Goal: Transaction & Acquisition: Purchase product/service

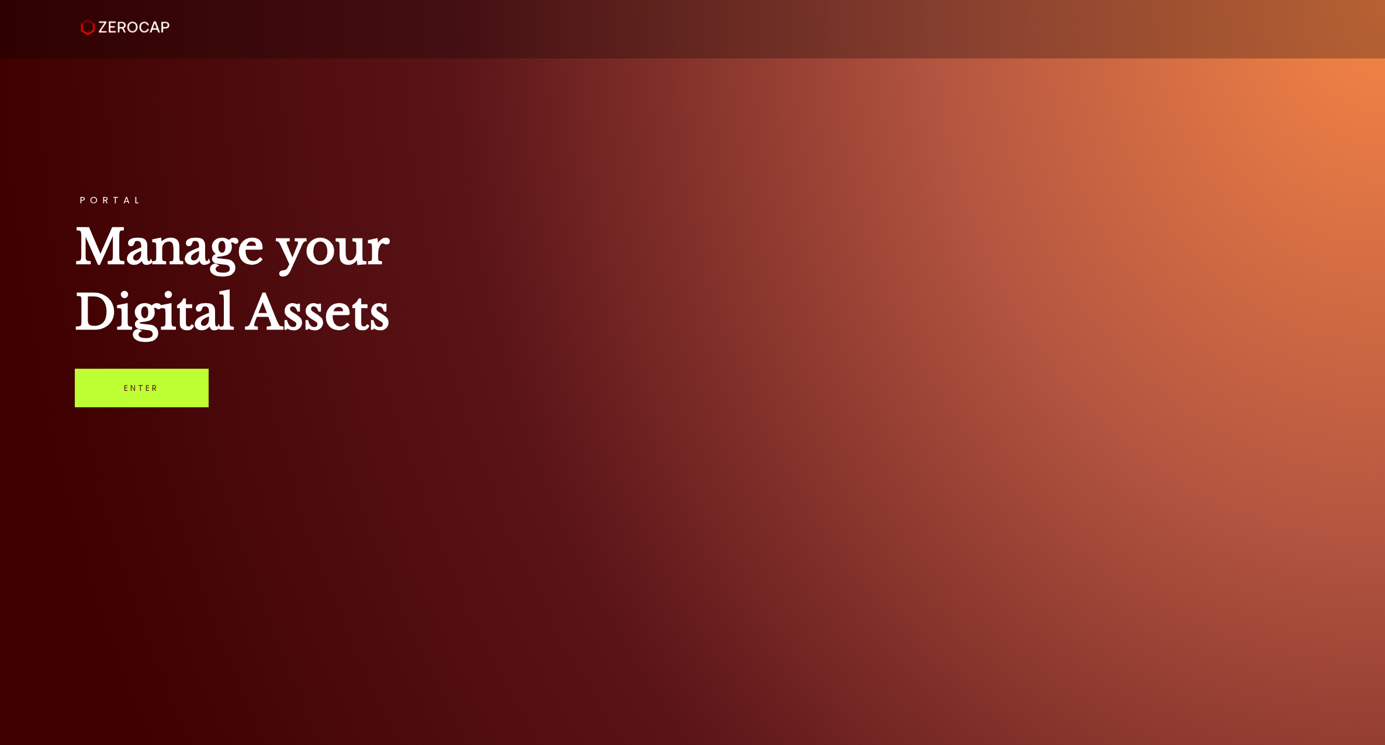
click at [167, 383] on link "Enter" at bounding box center [142, 388] width 134 height 39
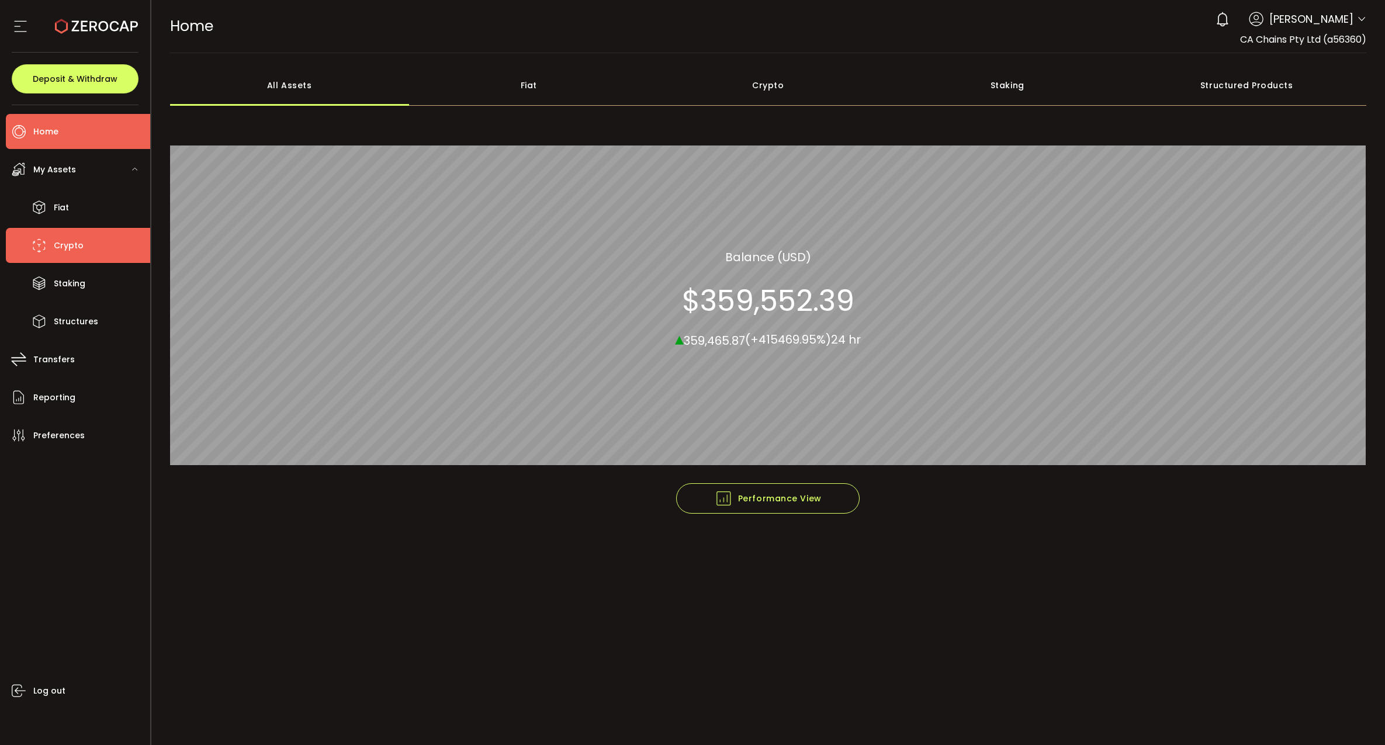
click at [107, 249] on li "Crypto" at bounding box center [78, 245] width 144 height 35
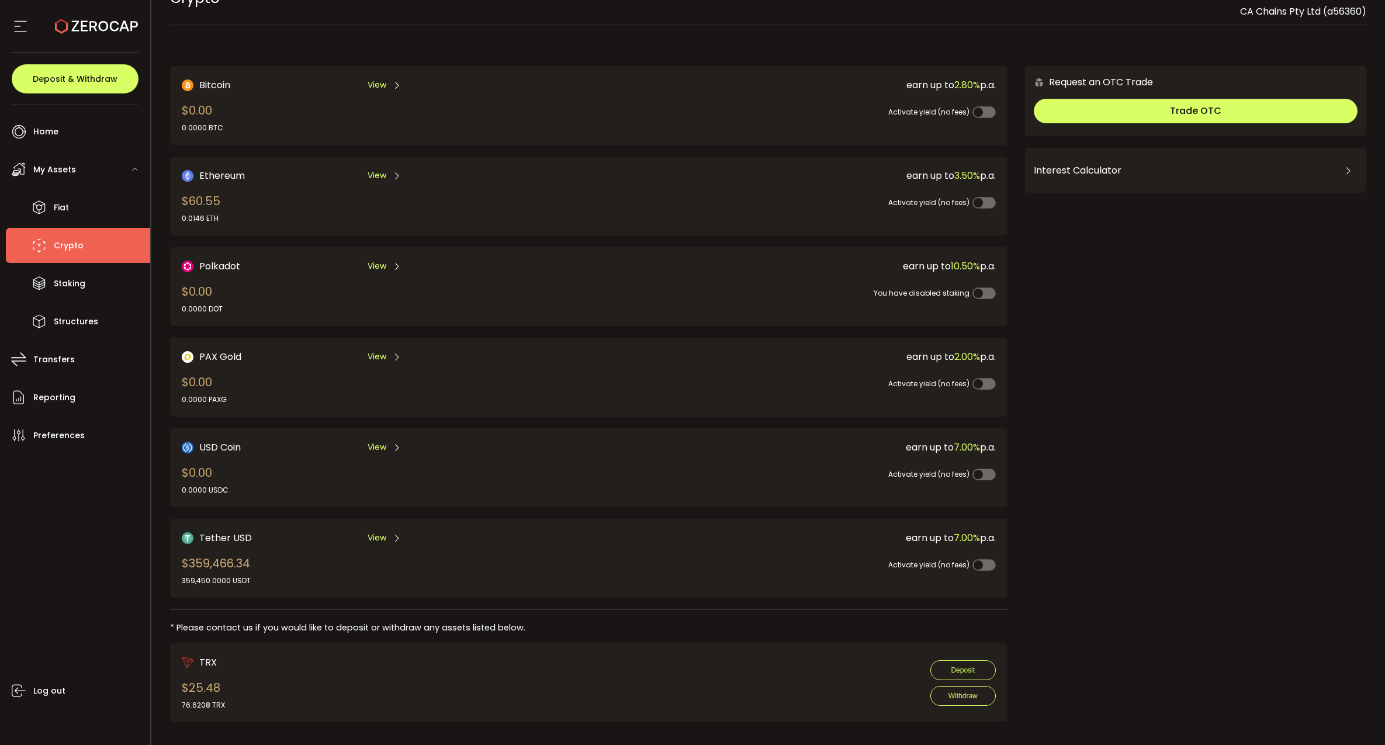
scroll to position [33, 0]
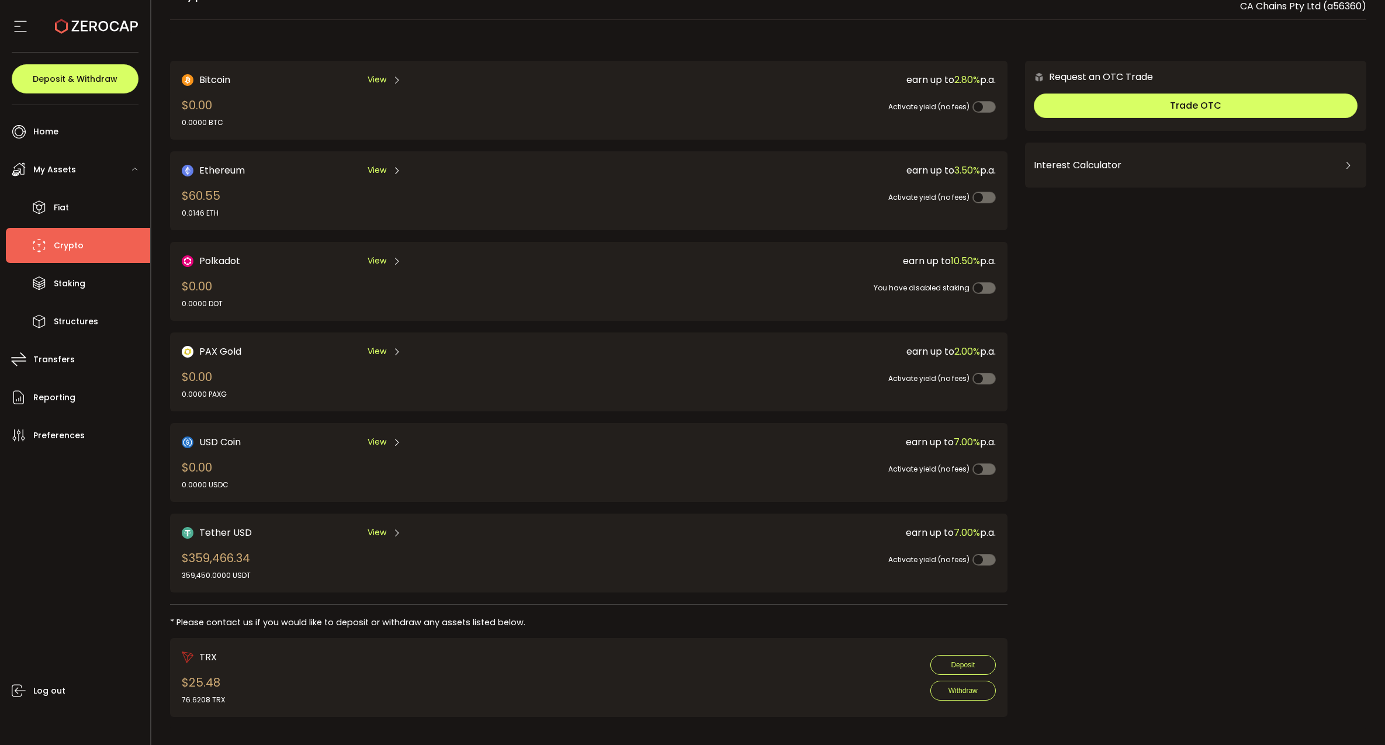
click at [406, 529] on div "Tether USD View" at bounding box center [365, 532] width 366 height 15
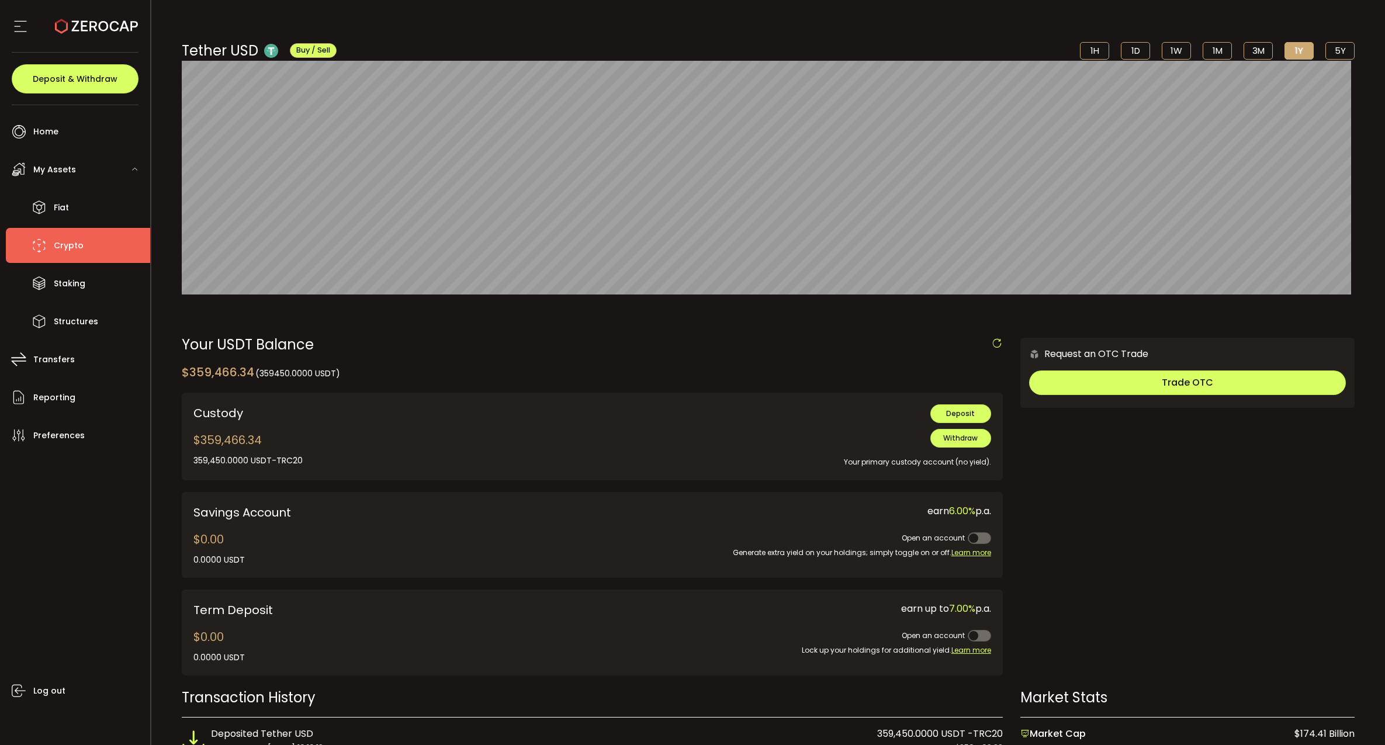
scroll to position [73, 0]
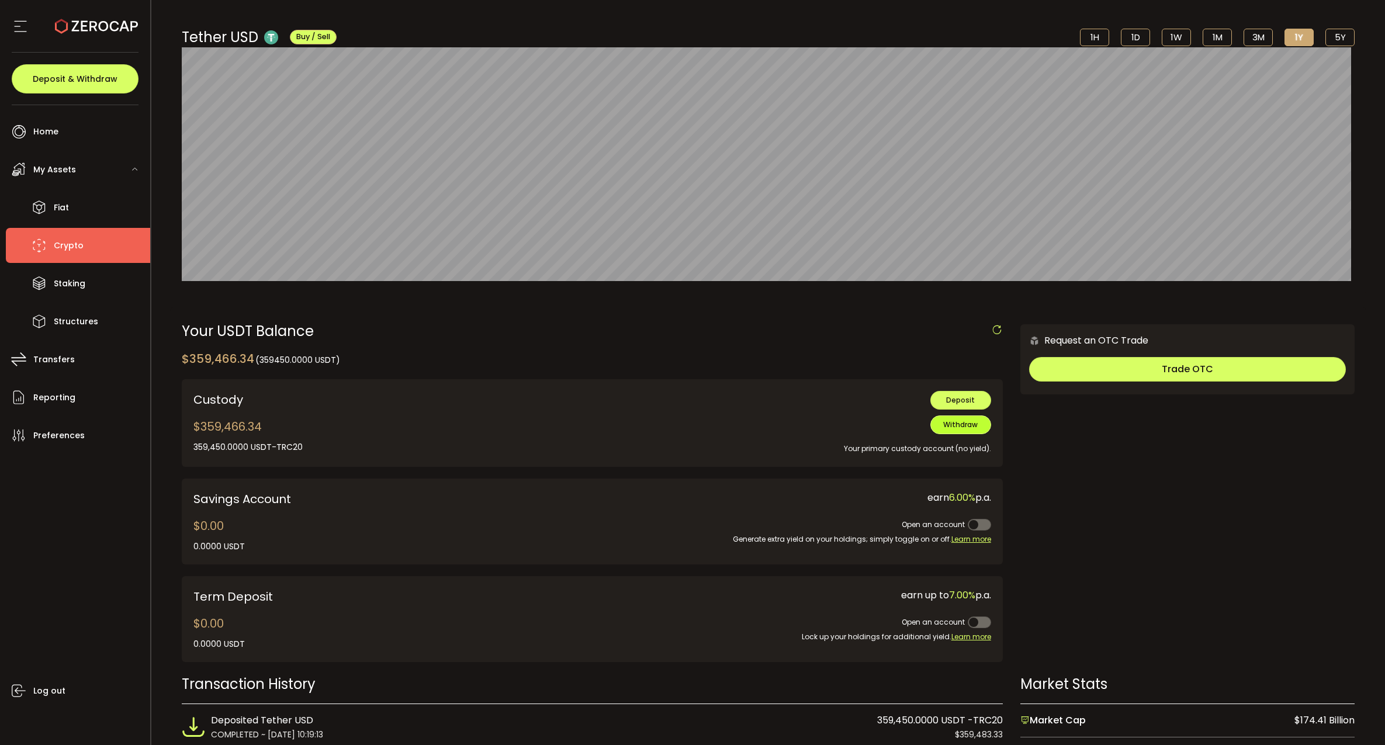
click at [955, 422] on span "Withdraw" at bounding box center [960, 424] width 34 height 10
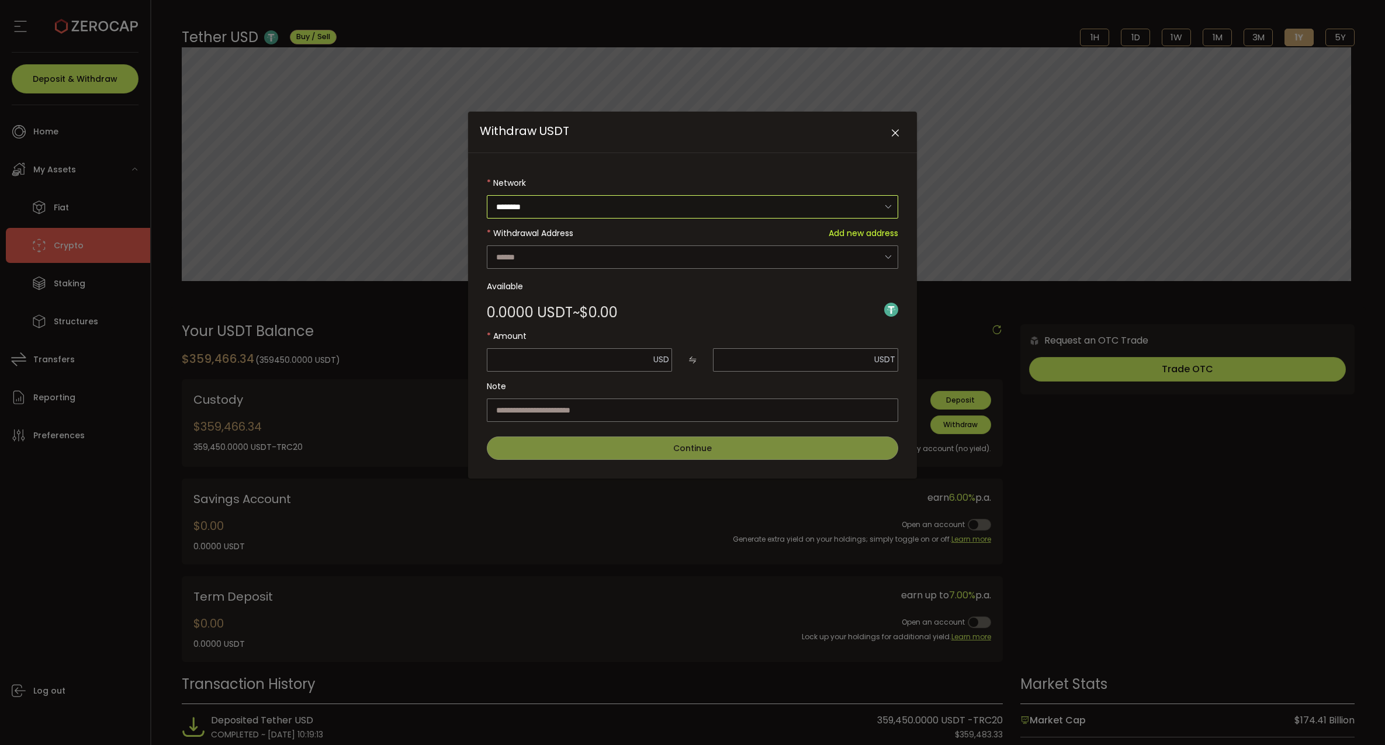
click at [641, 202] on input "********" at bounding box center [692, 206] width 411 height 23
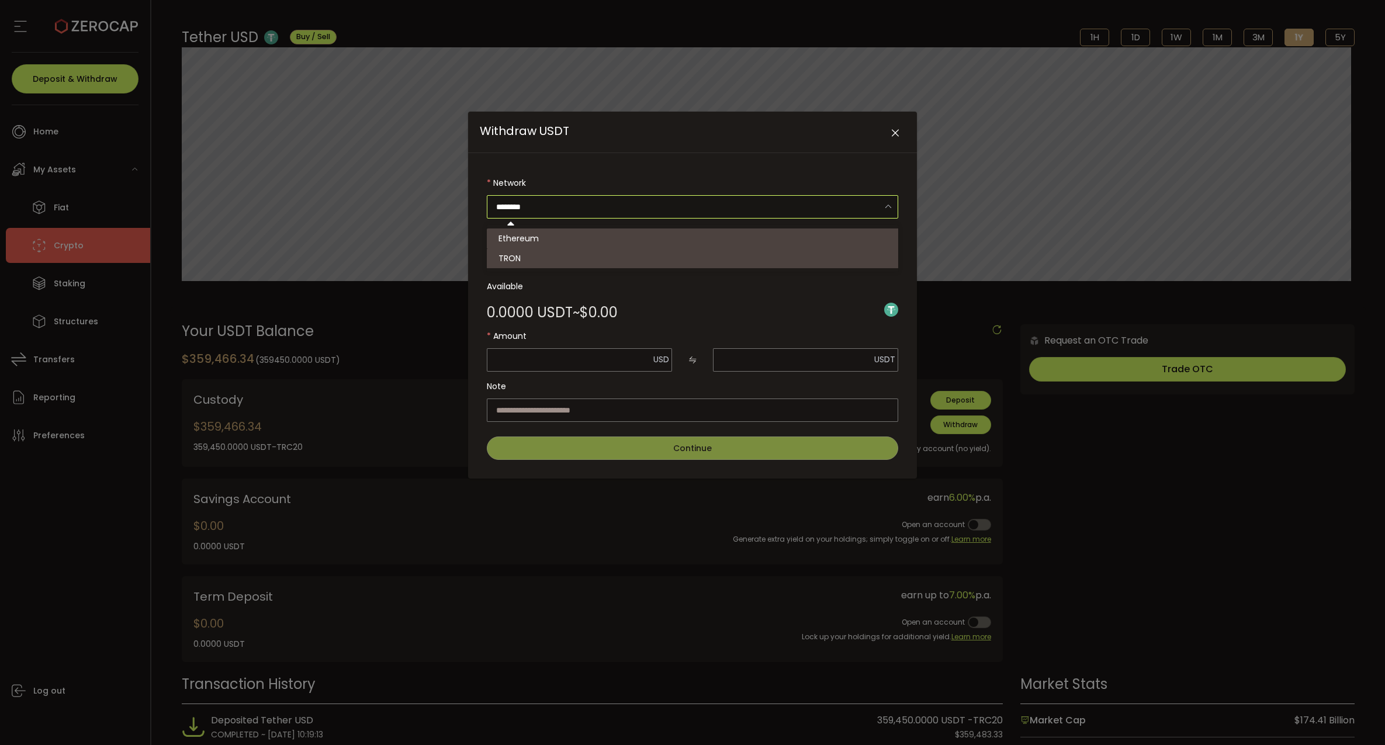
click at [544, 255] on li "TRON" at bounding box center [694, 258] width 414 height 20
type input "****"
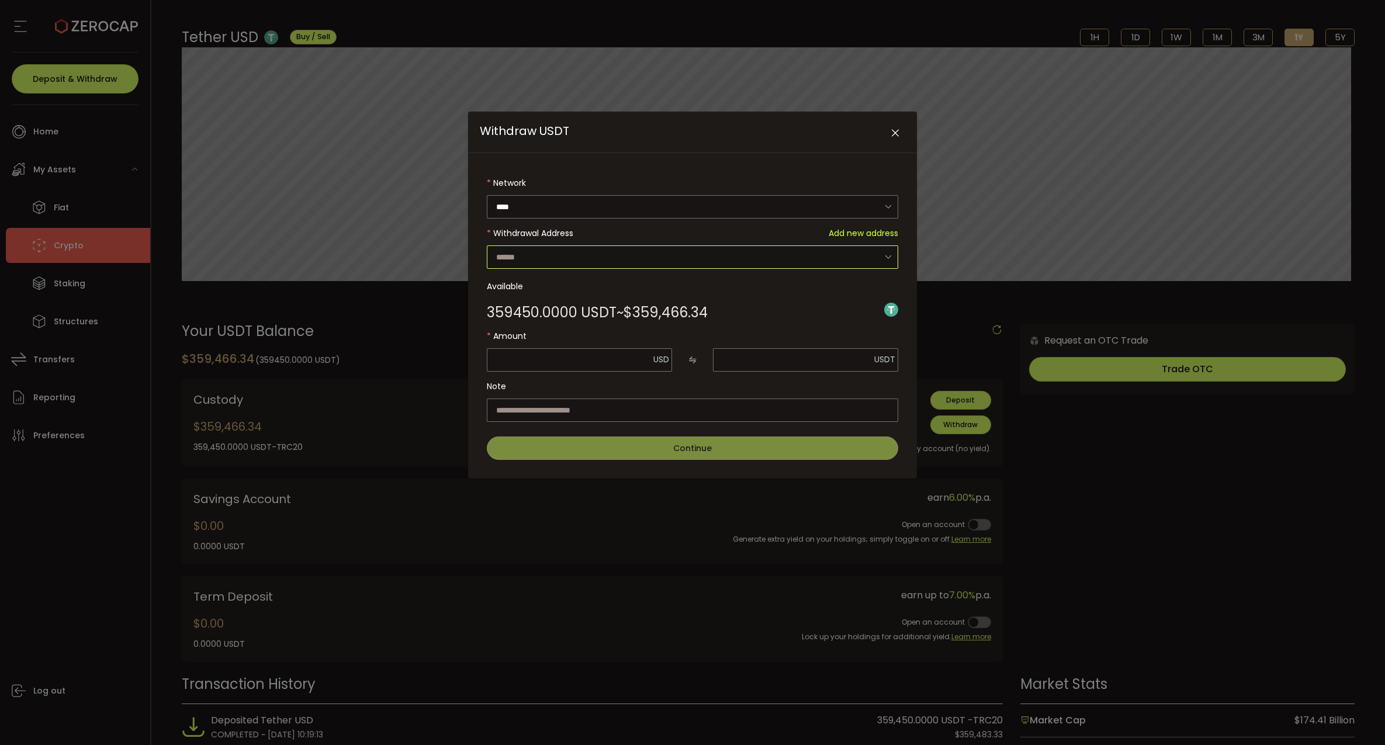
click at [563, 251] on input "Withdraw USDT" at bounding box center [692, 256] width 411 height 23
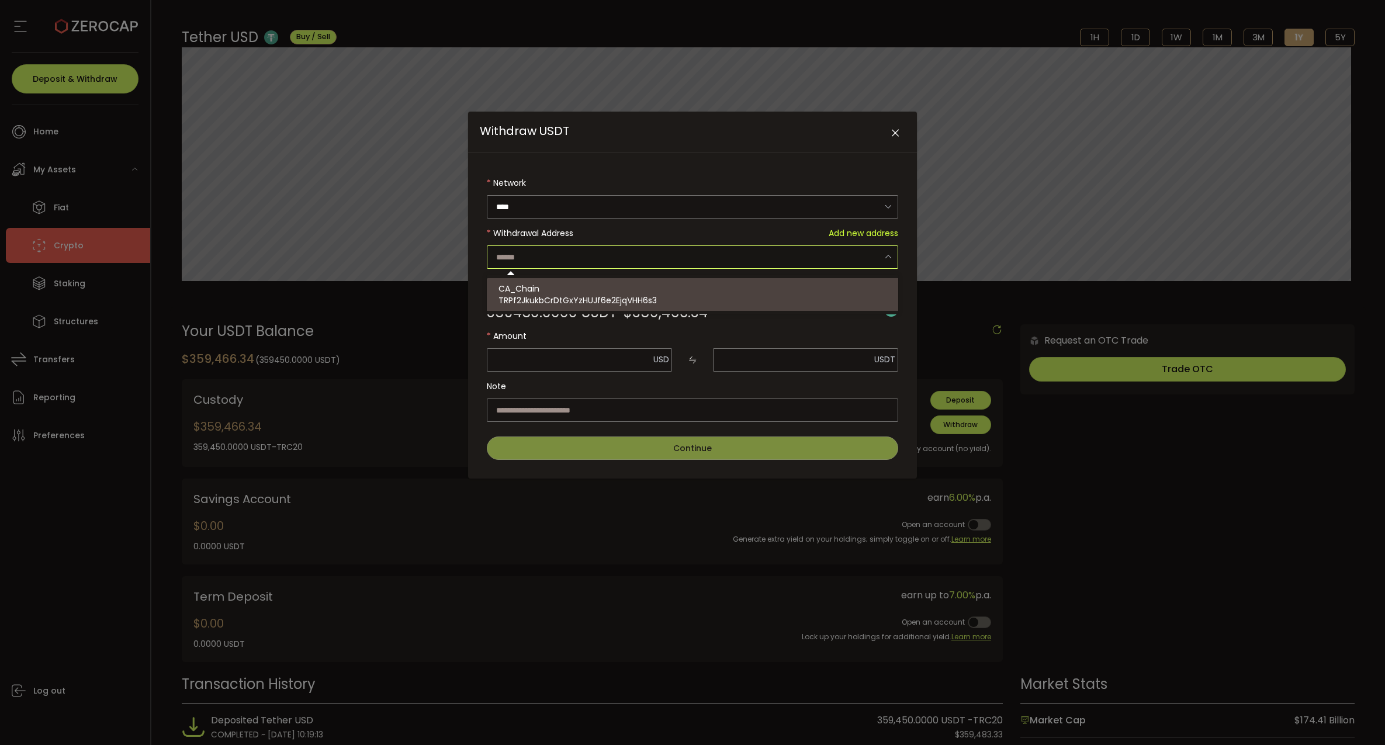
click at [550, 285] on div "CA_Chain TRPf2JkukbCrDtGxYzHUJf6e2EjqVHH6s3" at bounding box center [693, 294] width 391 height 33
type input "**********"
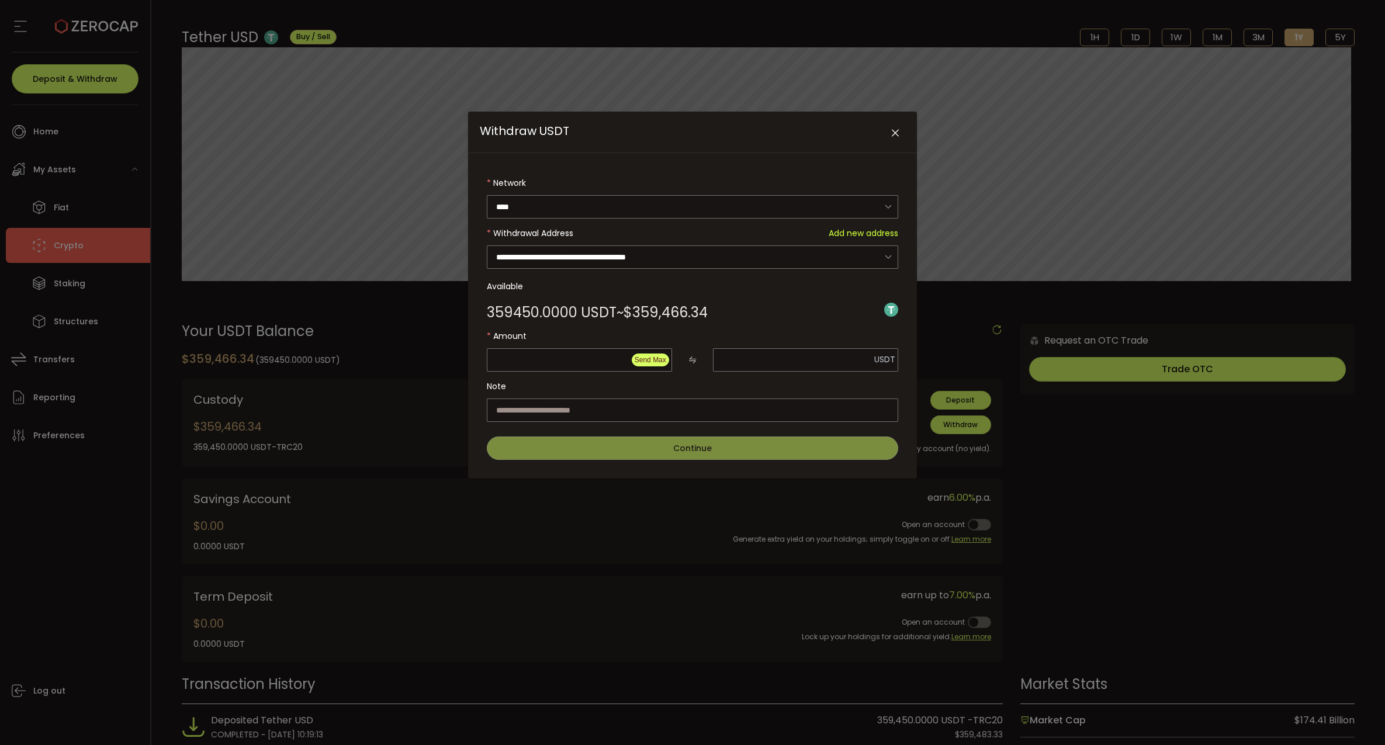
click at [653, 363] on button "Send Max" at bounding box center [650, 359] width 37 height 13
type input "*********"
type input "********"
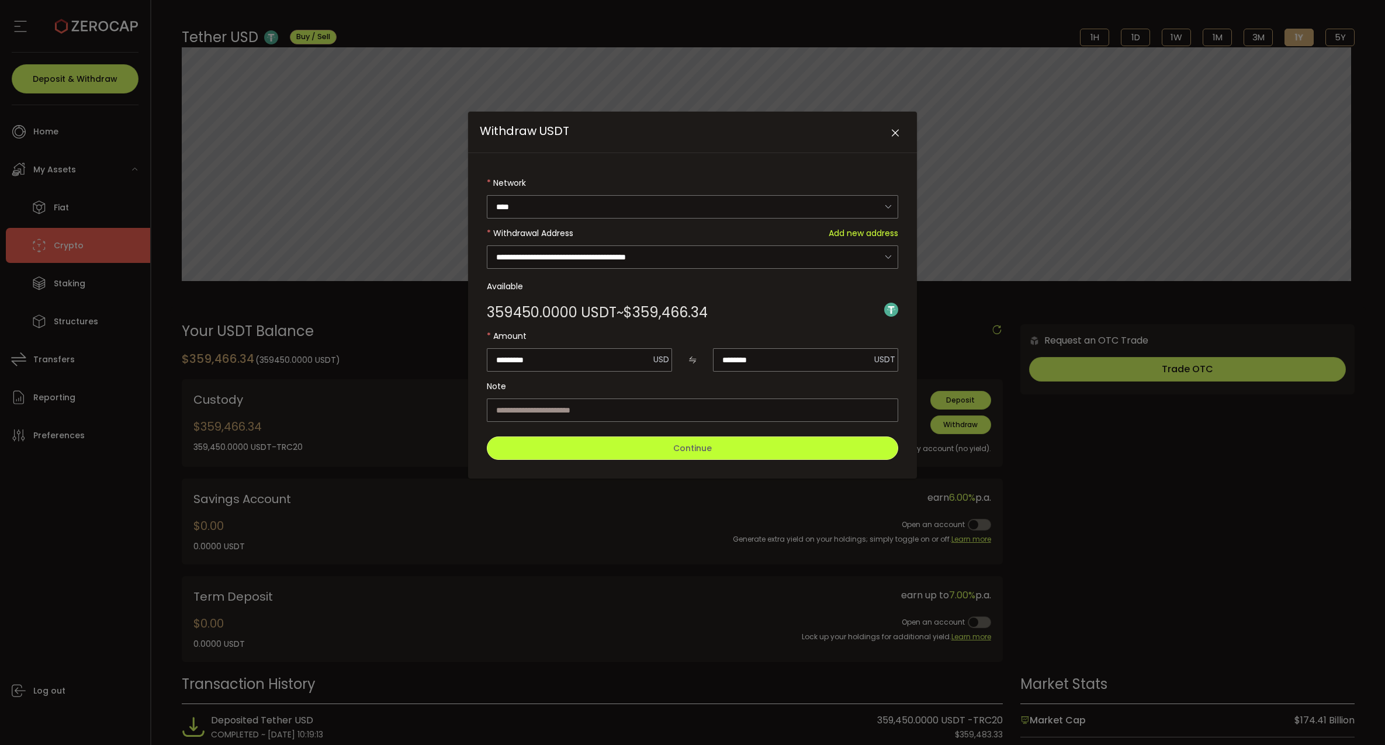
click at [673, 451] on span "Continue" at bounding box center [692, 448] width 39 height 12
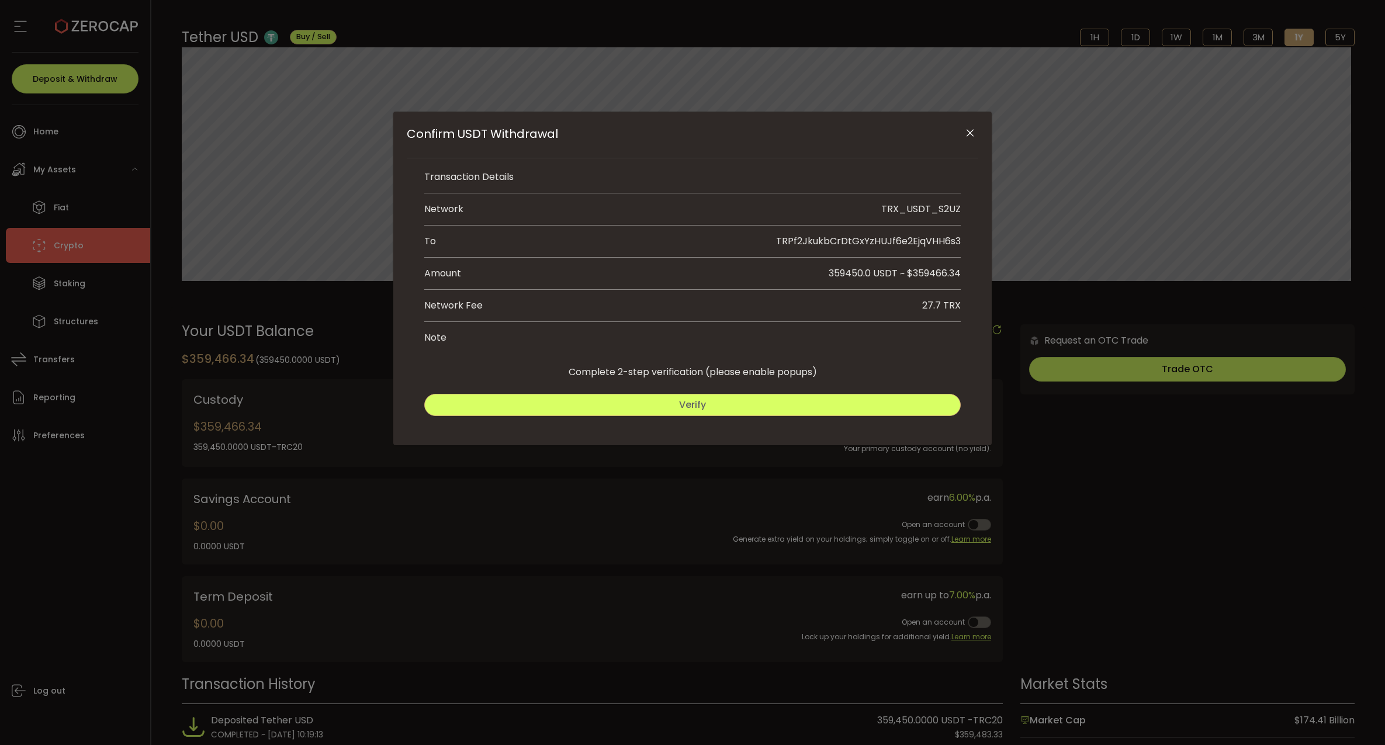
click at [689, 409] on span "Verify" at bounding box center [692, 404] width 27 height 13
click at [848, 405] on button "Submit" at bounding box center [827, 405] width 265 height 22
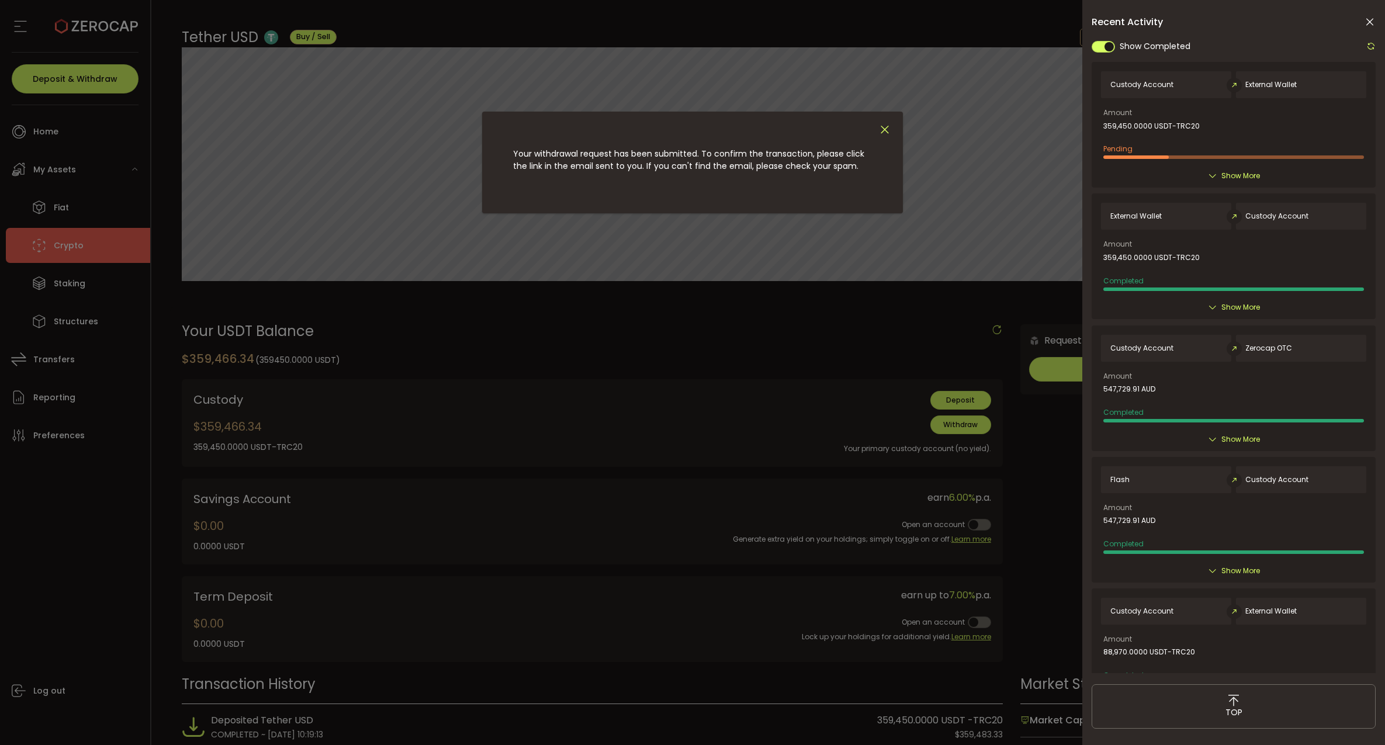
click at [886, 127] on icon "Close" at bounding box center [884, 129] width 13 height 13
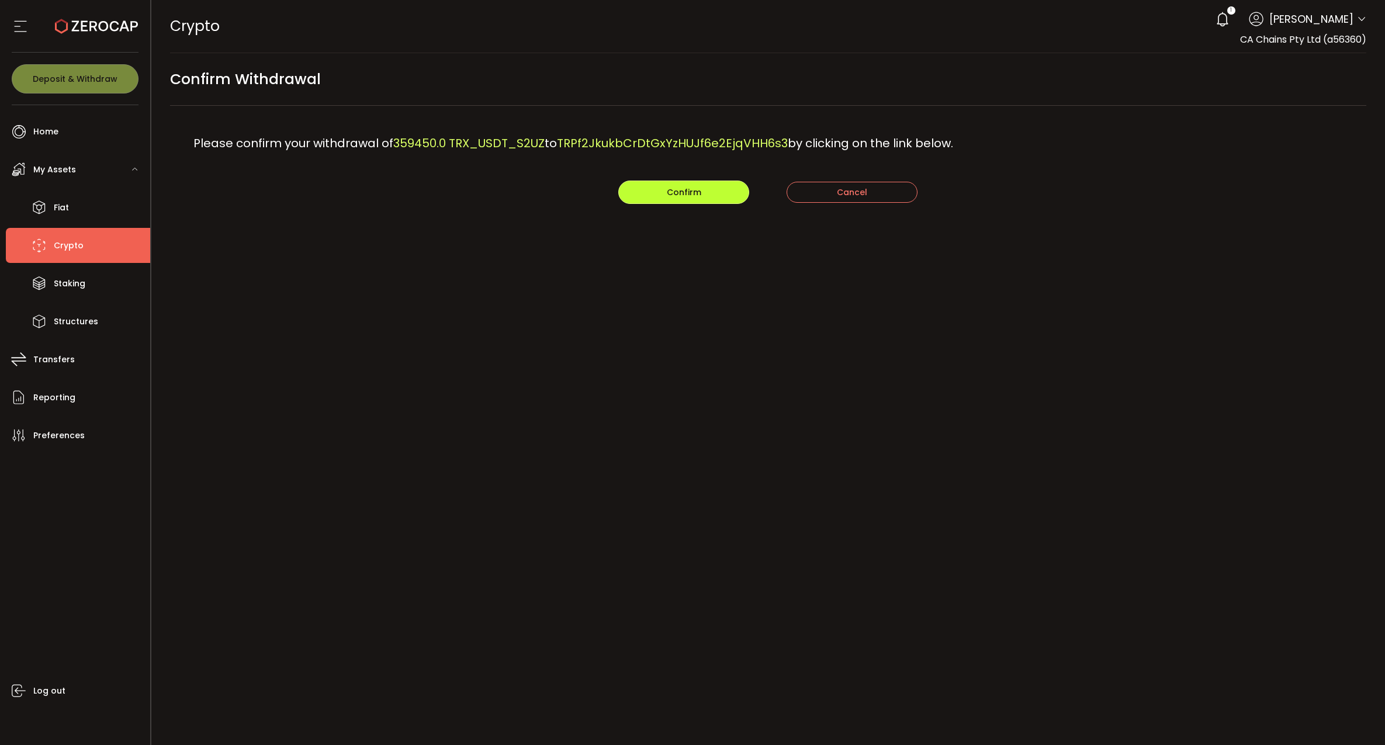
click at [698, 189] on span "Confirm" at bounding box center [684, 192] width 34 height 12
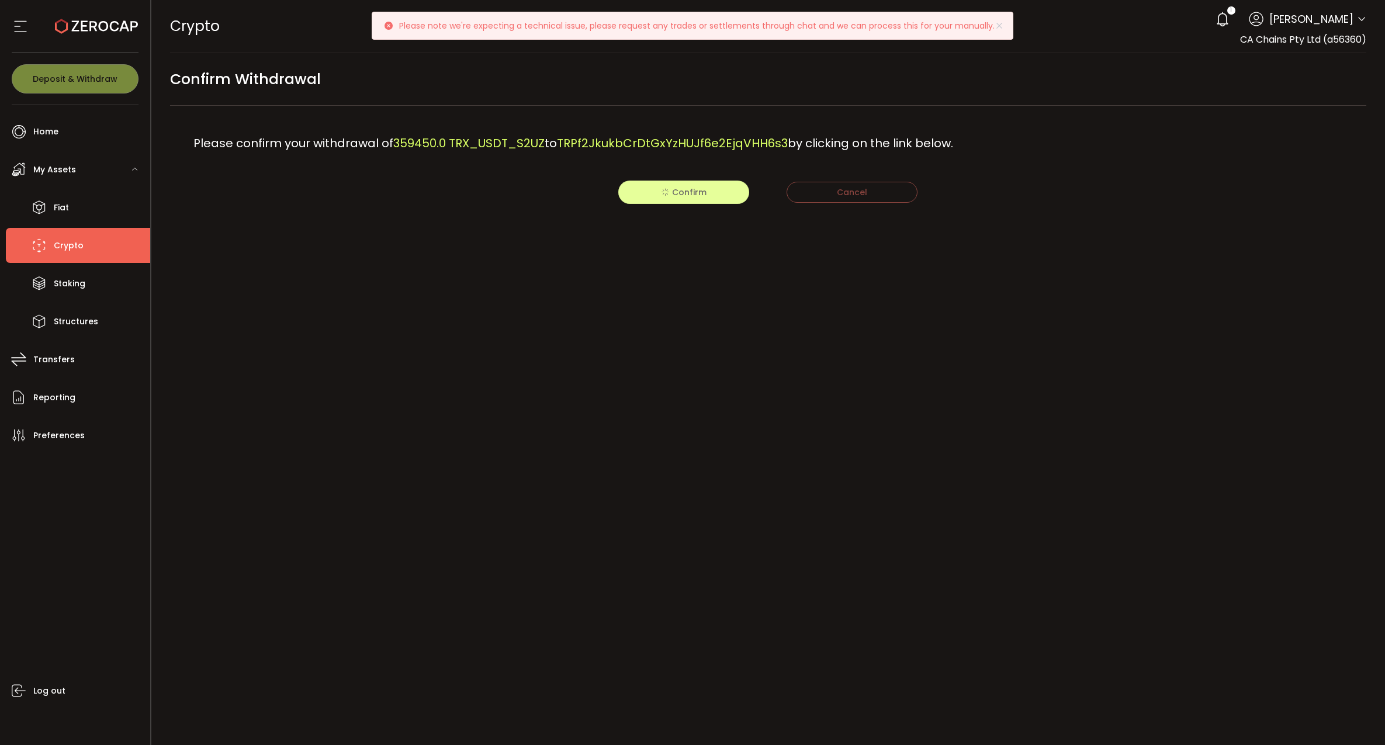
click at [685, 196] on div "Confirm Cancel" at bounding box center [768, 192] width 1196 height 23
click at [689, 195] on span "Confirm" at bounding box center [684, 192] width 34 height 12
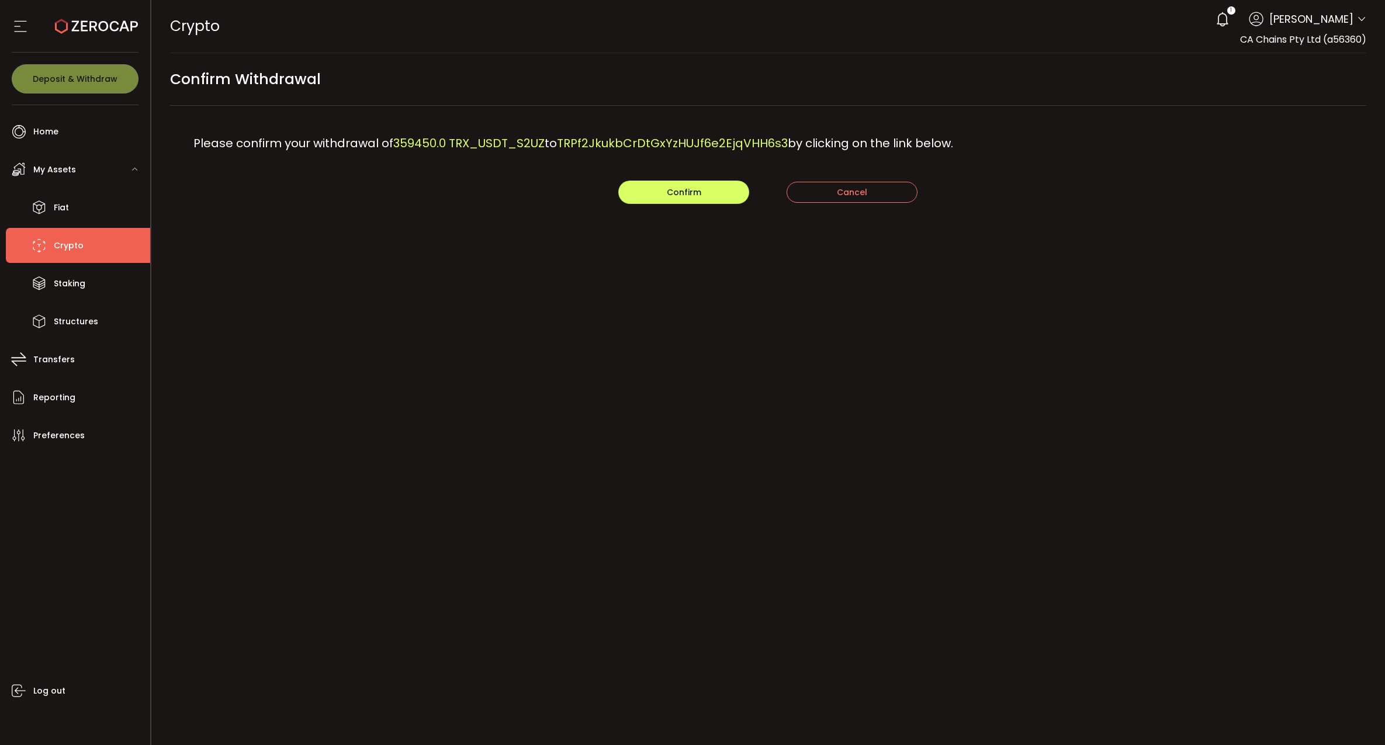
click at [516, 383] on div "PDF is being processed and will download to your computer CRYPTO Buy Power $0.0…" at bounding box center [768, 372] width 1234 height 745
click at [676, 189] on span "Confirm" at bounding box center [684, 192] width 34 height 12
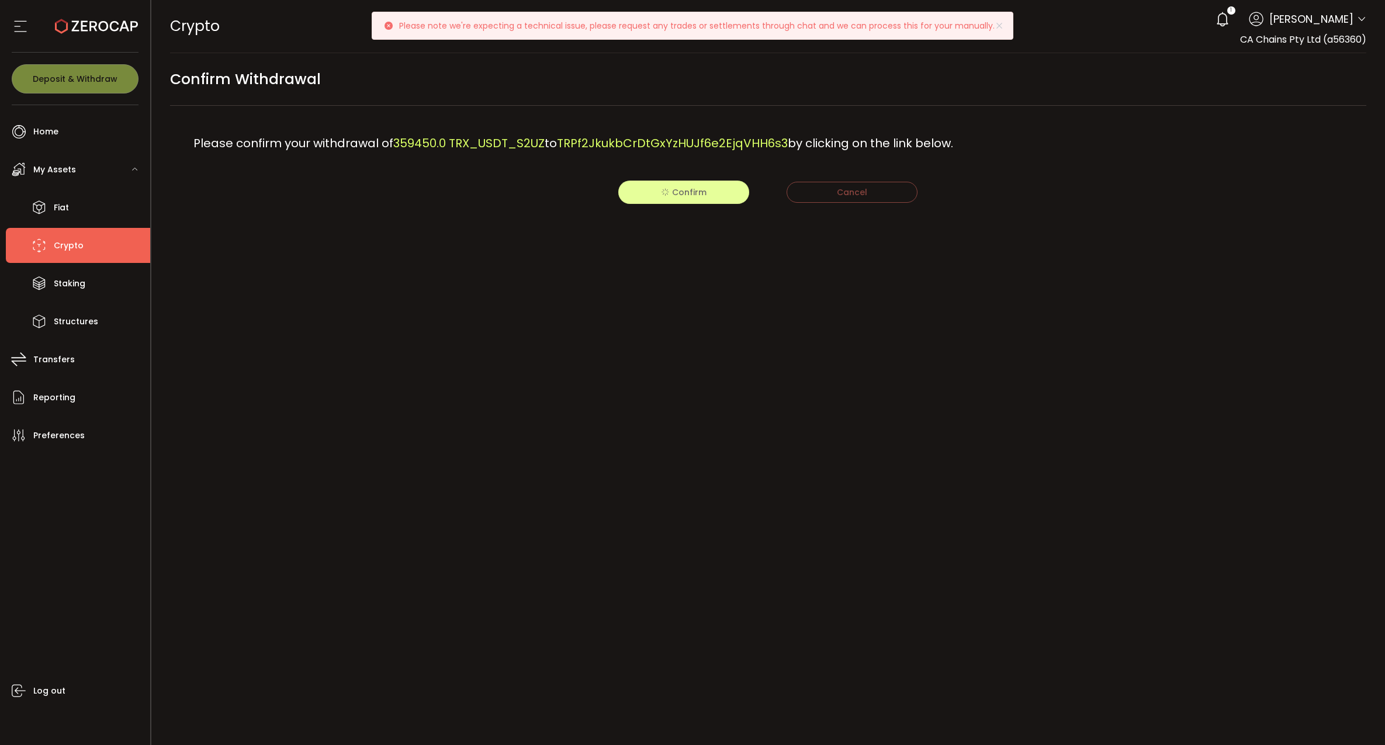
click at [695, 197] on div "Confirm Cancel" at bounding box center [768, 192] width 1196 height 23
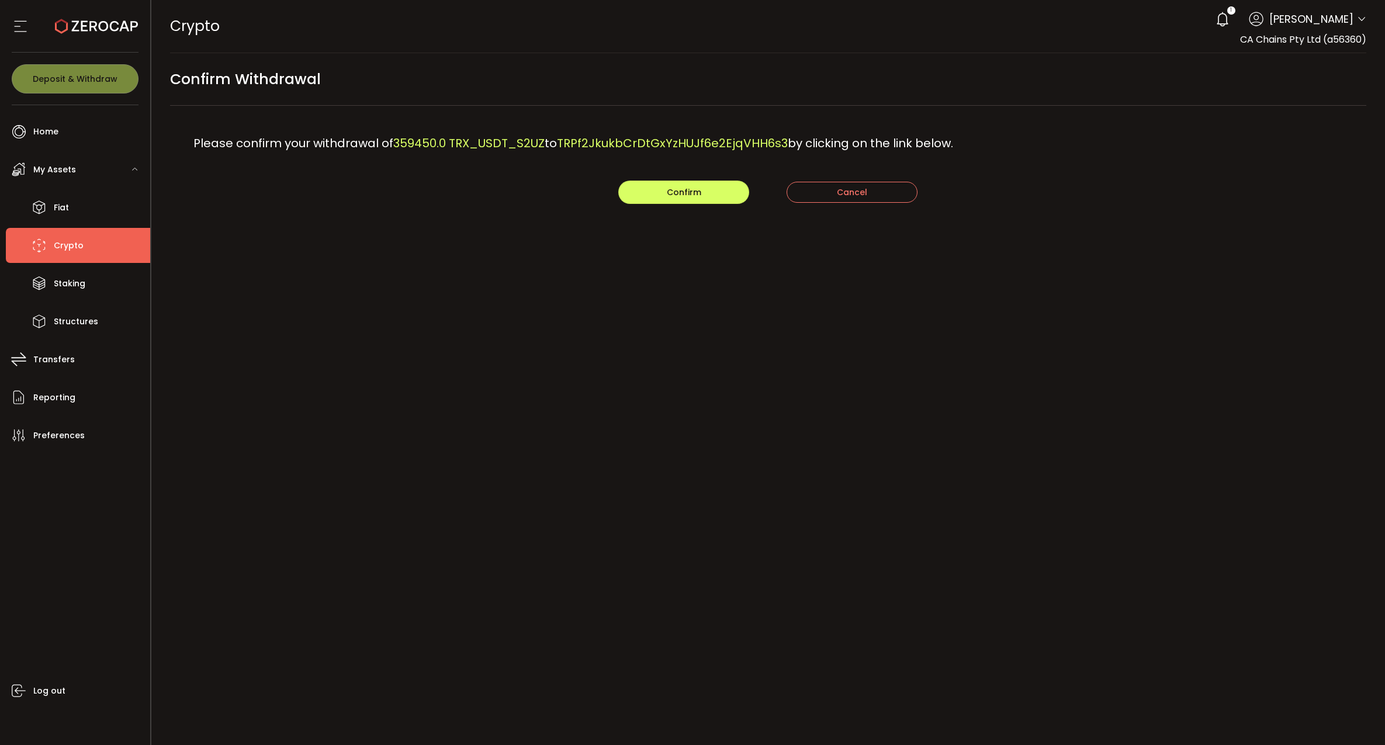
click at [483, 294] on div "PDF is being processed and will download to your computer CRYPTO Buy Power $0.0…" at bounding box center [768, 372] width 1234 height 745
